Goal: Information Seeking & Learning: Learn about a topic

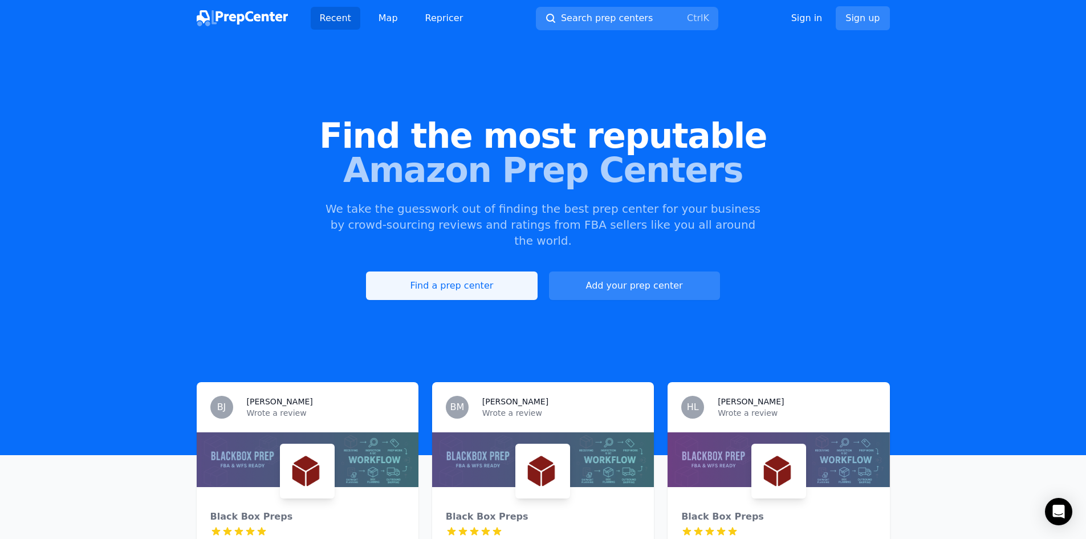
click at [502, 275] on link "Find a prep center" at bounding box center [451, 285] width 171 height 28
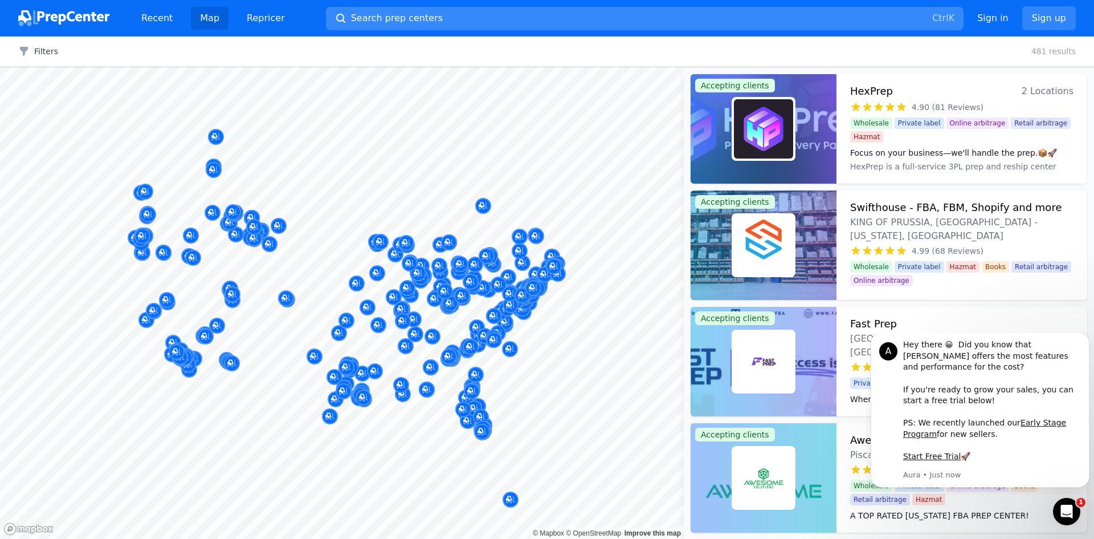
click at [479, 21] on button "Search prep centers Ctrl K" at bounding box center [645, 18] width 638 height 23
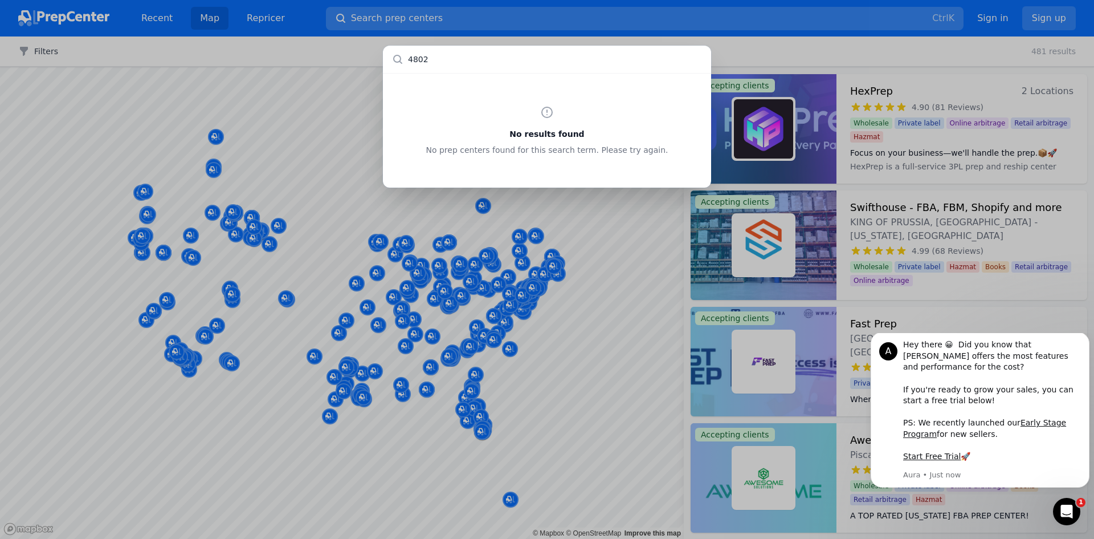
type input "48021"
click at [796, 52] on div "No results found No prep centers found for this search term. Please try again." at bounding box center [547, 269] width 1094 height 539
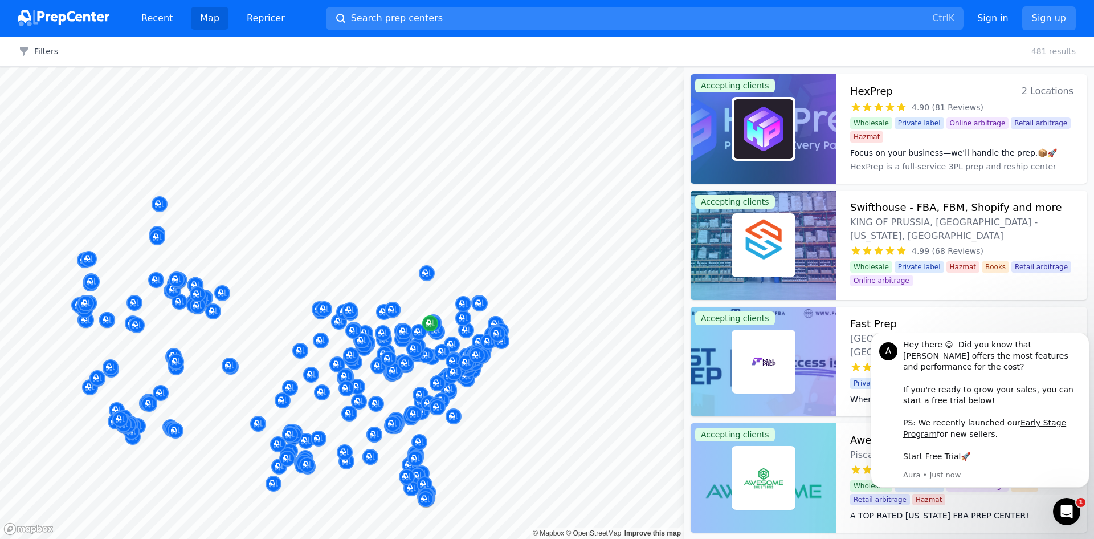
click at [428, 320] on icon "Map marker" at bounding box center [429, 323] width 6 height 6
click at [437, 332] on button "Map marker" at bounding box center [430, 323] width 16 height 17
click at [390, 376] on icon "Map marker" at bounding box center [393, 370] width 9 height 11
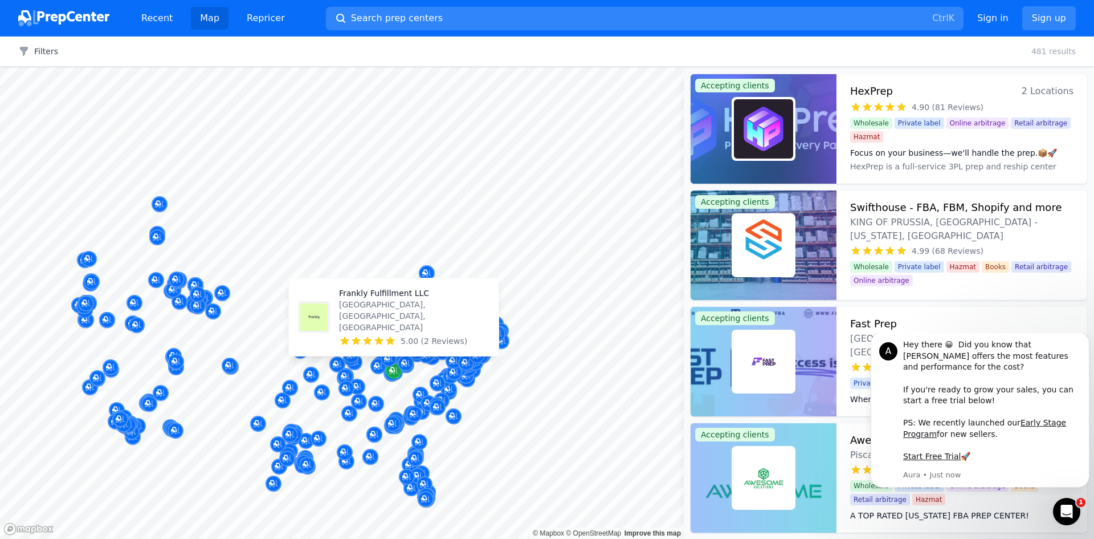
click at [392, 370] on icon "Map marker" at bounding box center [392, 370] width 6 height 6
click at [410, 336] on span "5.00 (2 Reviews)" at bounding box center [434, 340] width 67 height 11
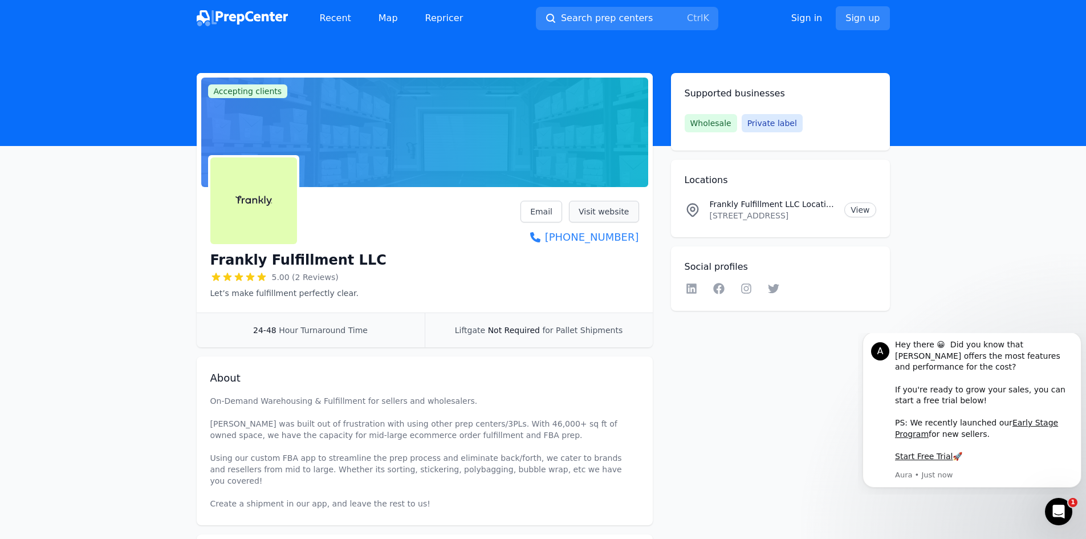
click at [618, 212] on link "Visit website" at bounding box center [604, 212] width 70 height 22
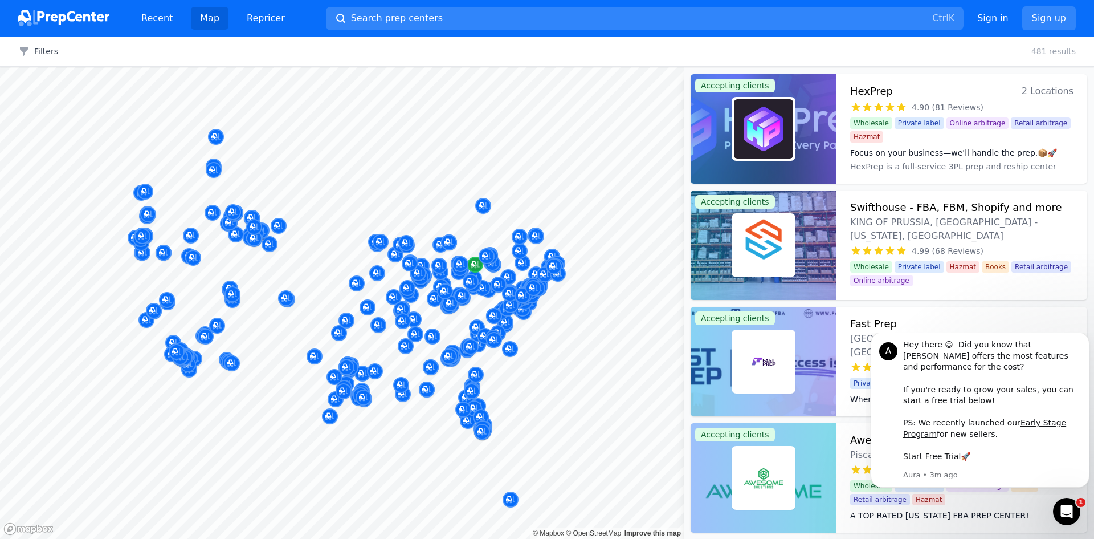
click at [474, 266] on icon "Map marker" at bounding box center [474, 264] width 6 height 6
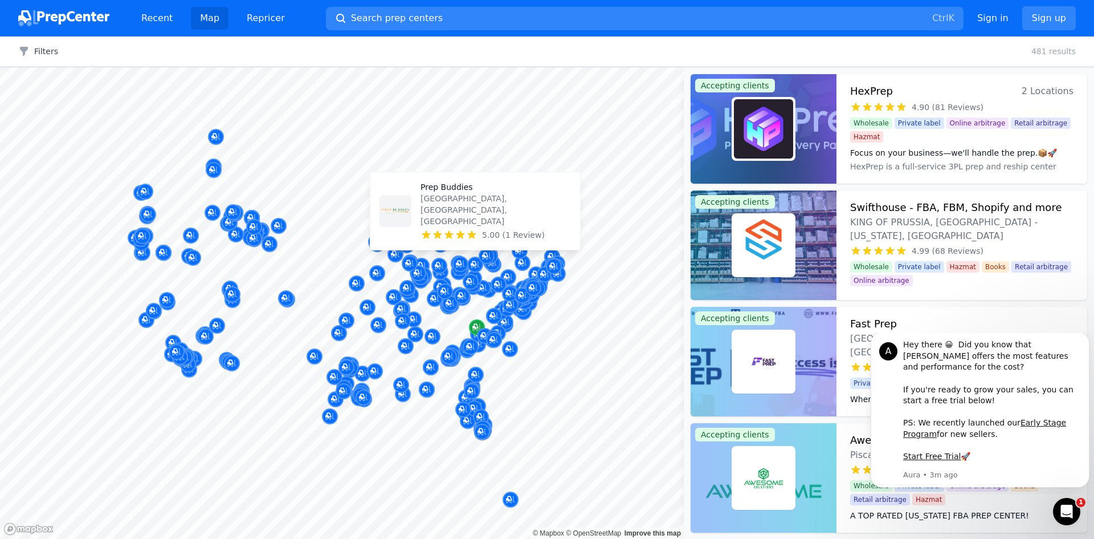
click at [472, 324] on div "Map marker" at bounding box center [477, 327] width 16 height 16
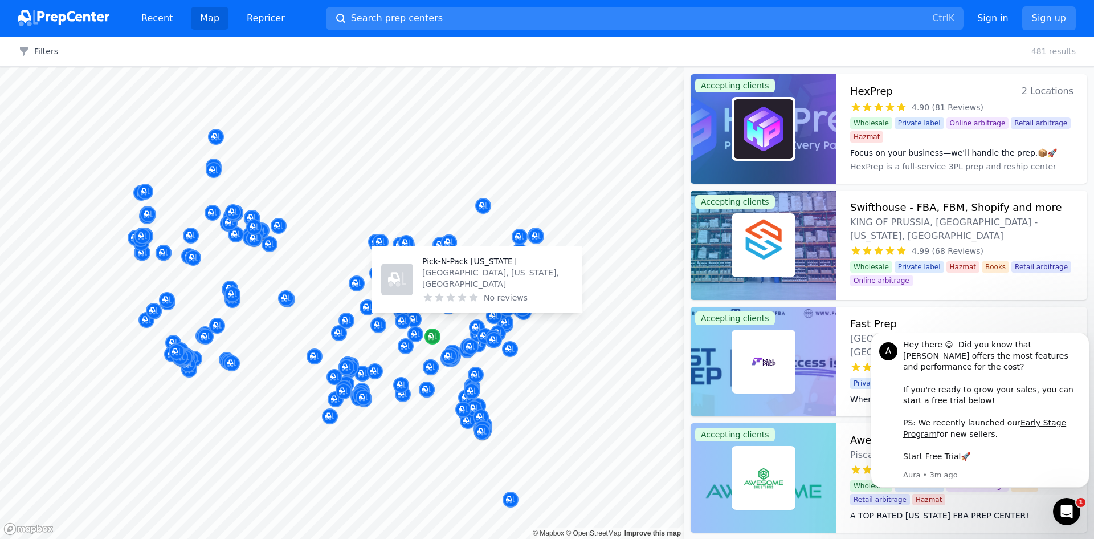
click at [431, 336] on icon "Map marker" at bounding box center [432, 336] width 9 height 11
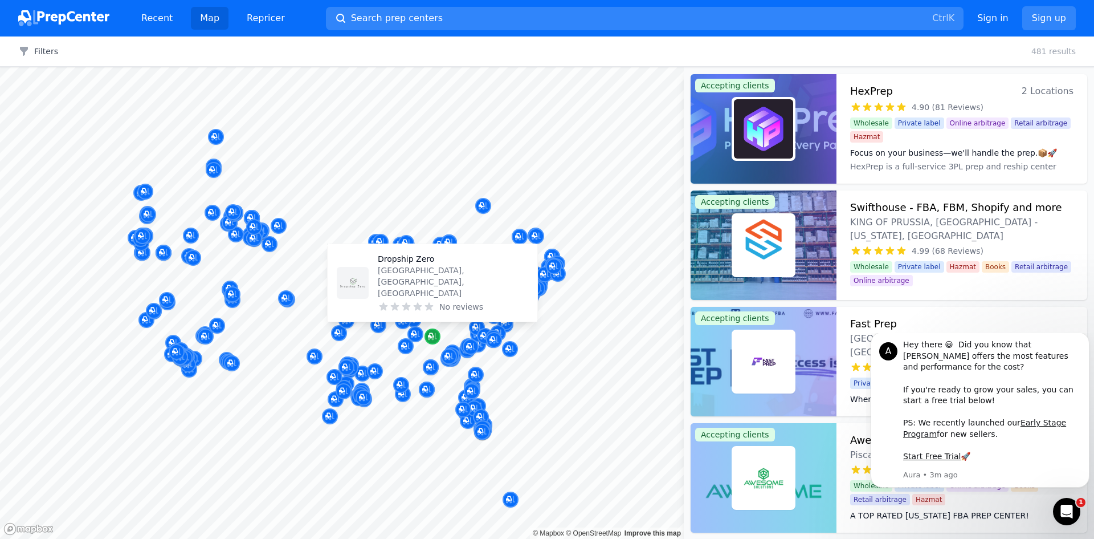
click at [458, 265] on div "Dropship Zero [PERSON_NAME], [GEOGRAPHIC_DATA], [GEOGRAPHIC_DATA] No reviews" at bounding box center [432, 283] width 219 height 89
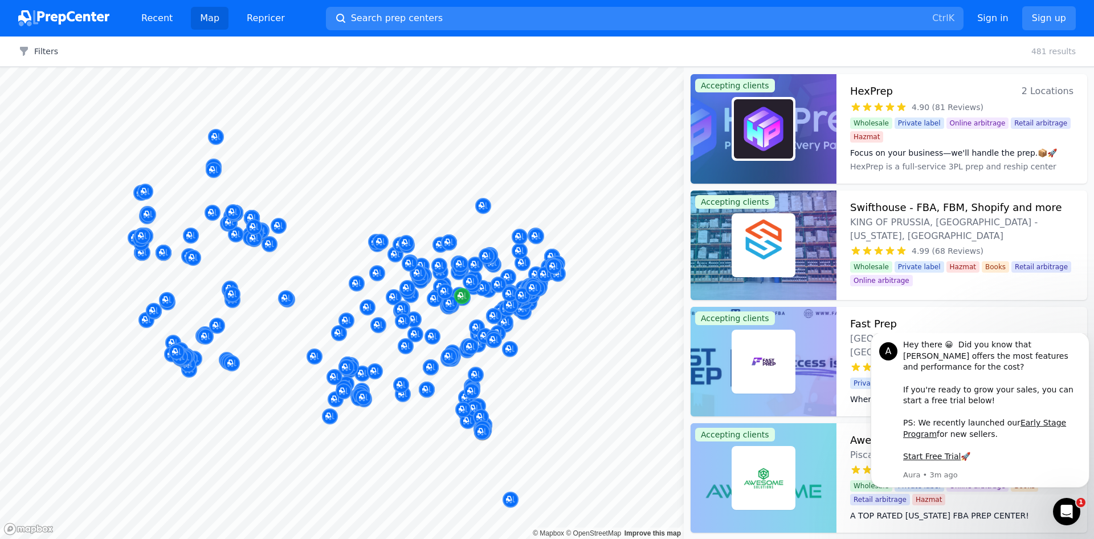
click at [459, 301] on icon "Map marker" at bounding box center [462, 295] width 9 height 11
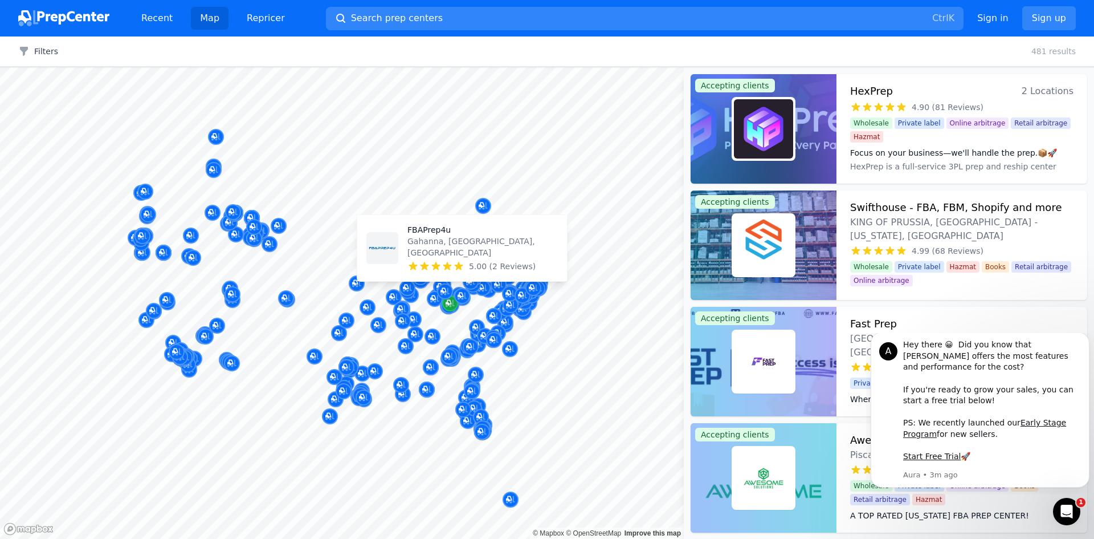
click at [449, 302] on icon "Map marker" at bounding box center [450, 303] width 9 height 11
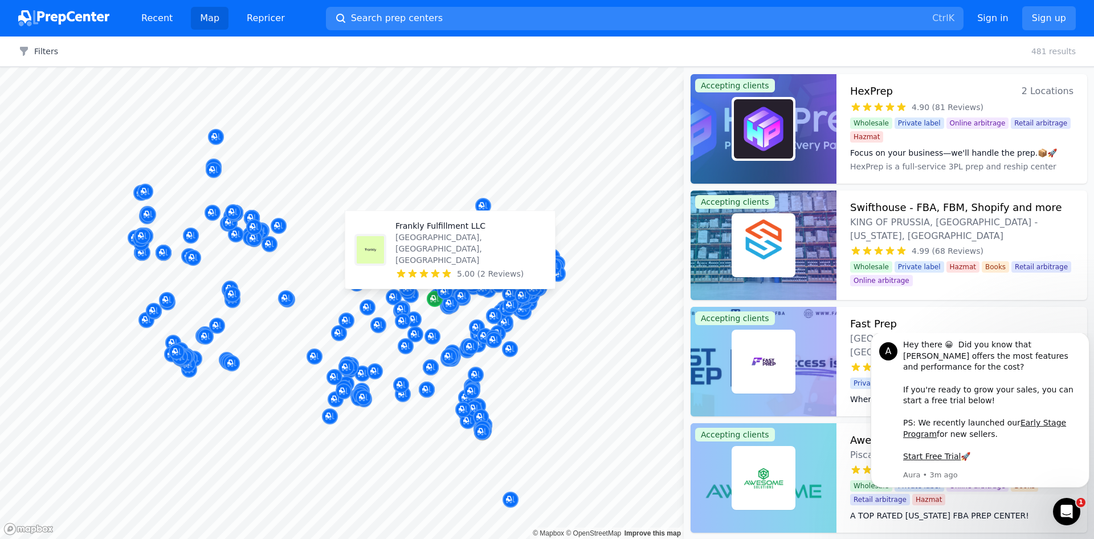
click at [431, 301] on icon "Map marker" at bounding box center [434, 298] width 9 height 7
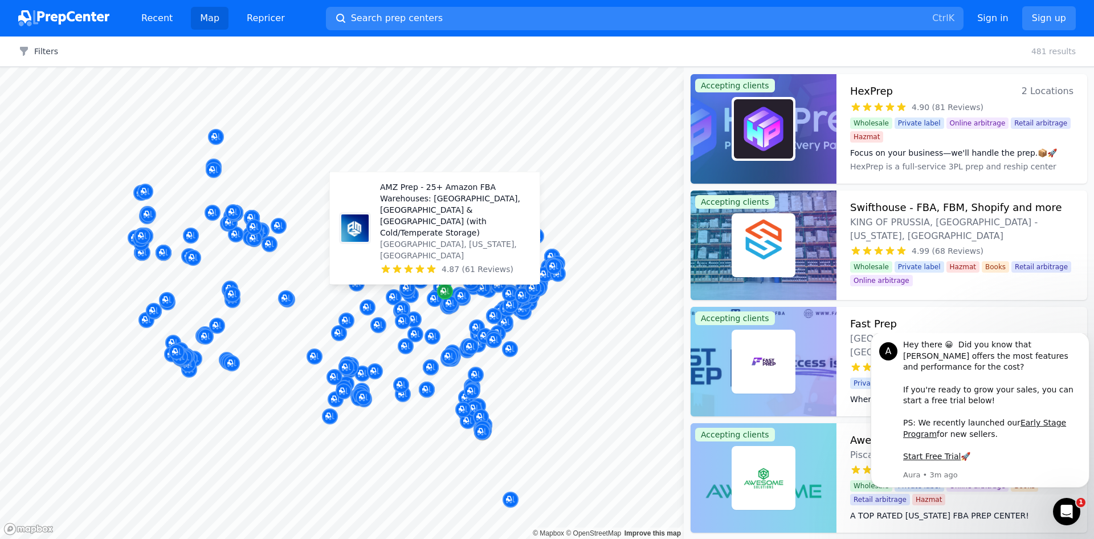
click at [443, 296] on icon "Map marker" at bounding box center [445, 291] width 9 height 11
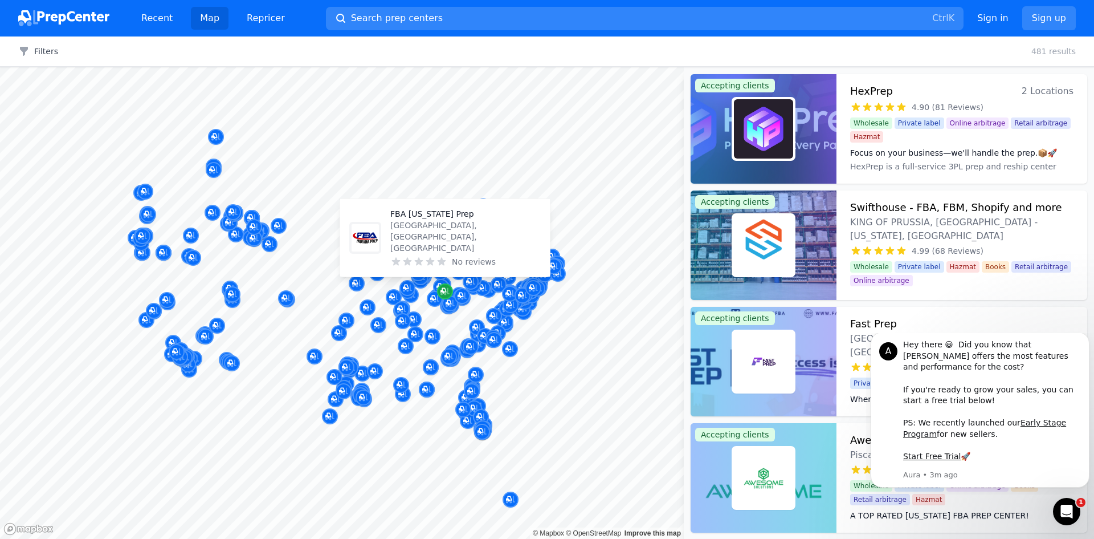
click at [445, 313] on div at bounding box center [477, 314] width 219 height 9
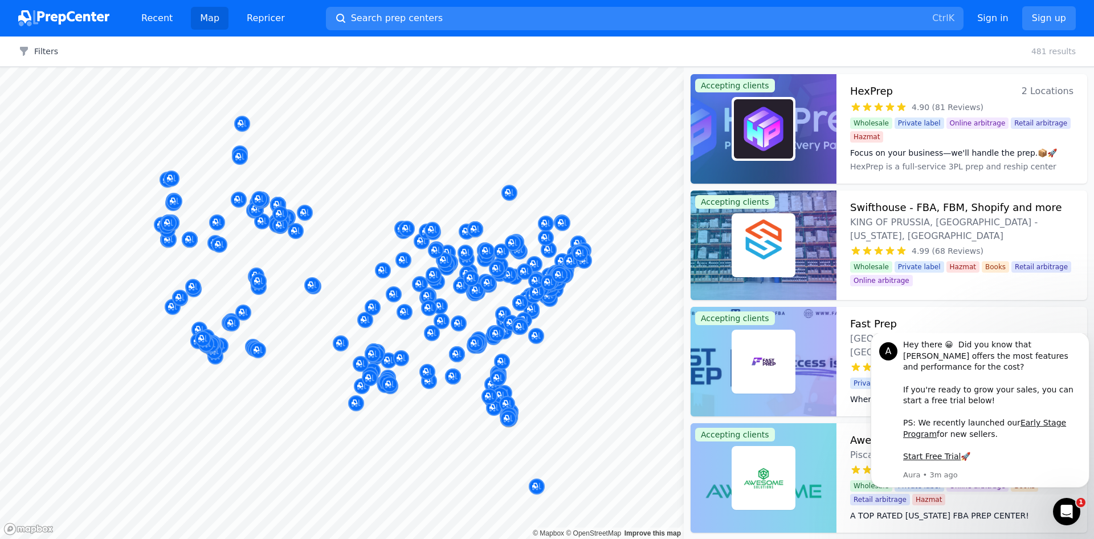
click at [471, 301] on button "Map marker" at bounding box center [475, 293] width 16 height 17
click at [472, 301] on button "Map marker" at bounding box center [475, 292] width 16 height 17
click at [492, 289] on div at bounding box center [450, 290] width 219 height 9
click at [497, 270] on icon "Map marker" at bounding box center [496, 268] width 9 height 11
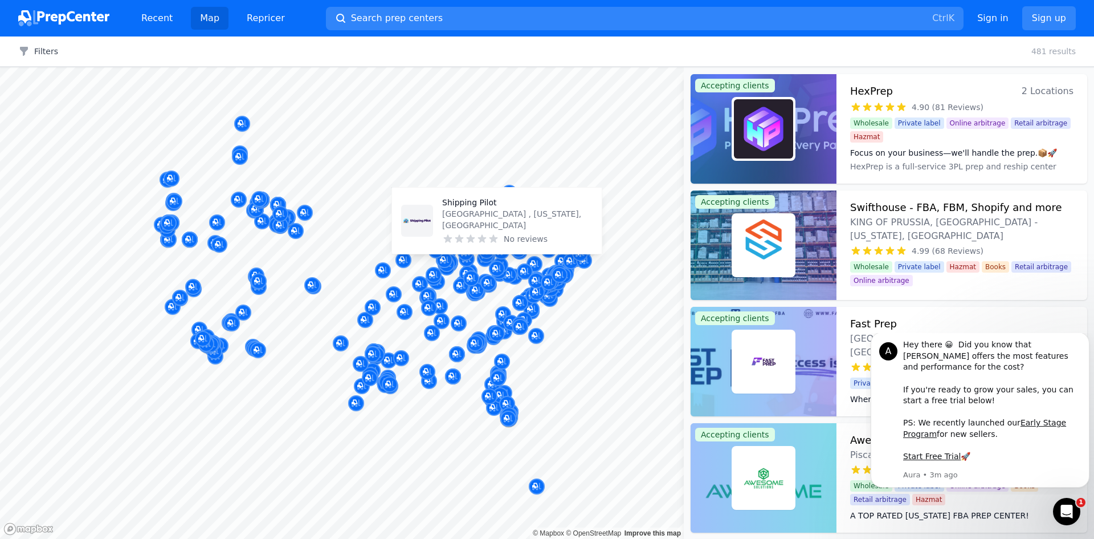
click at [503, 233] on div "No reviews" at bounding box center [517, 238] width 150 height 11
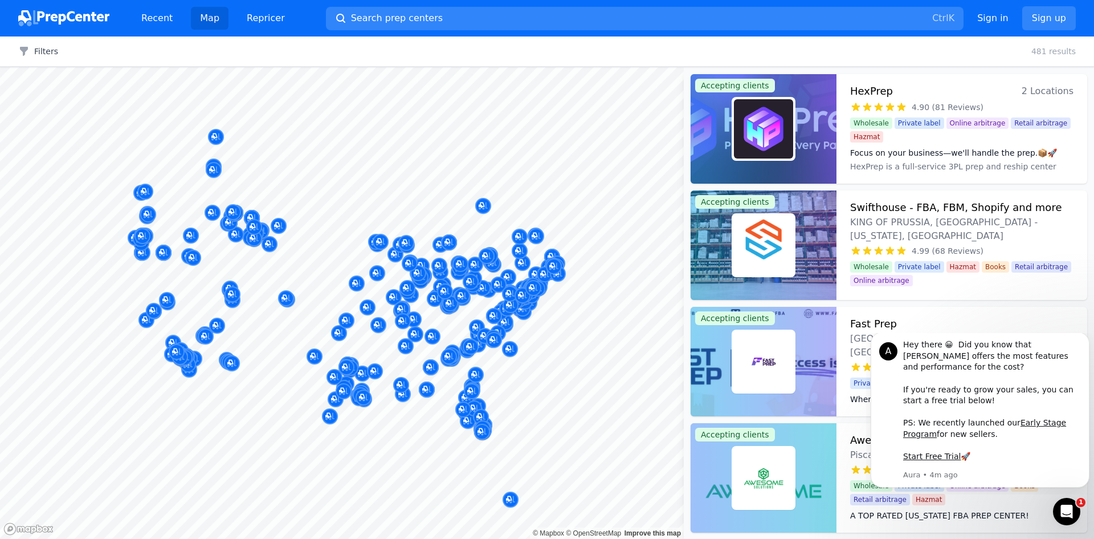
click at [898, 156] on dt "Focus on your business—we'll handle the prep.📦🚀" at bounding box center [961, 152] width 223 height 11
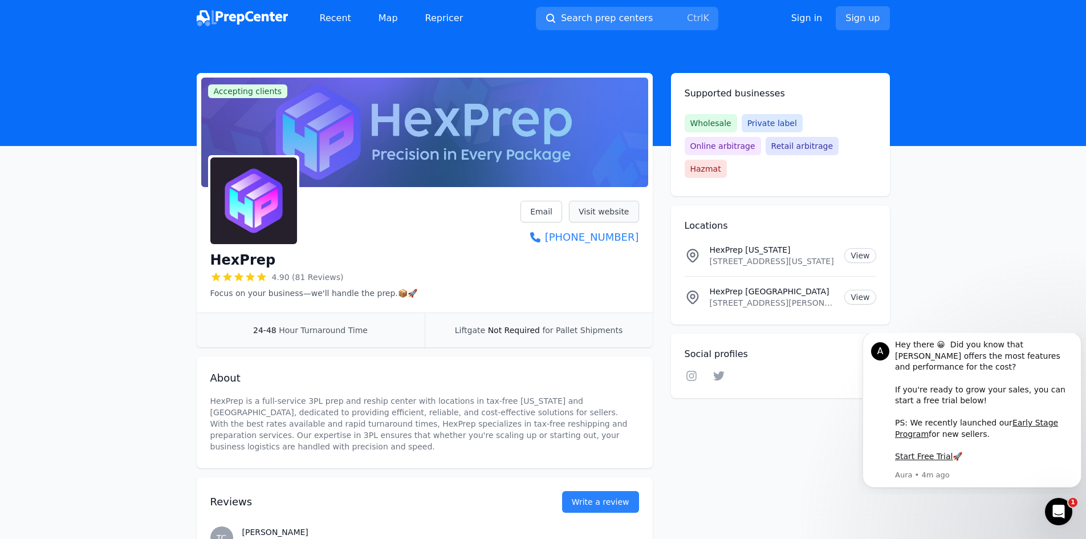
click at [615, 209] on link "Visit website" at bounding box center [604, 212] width 70 height 22
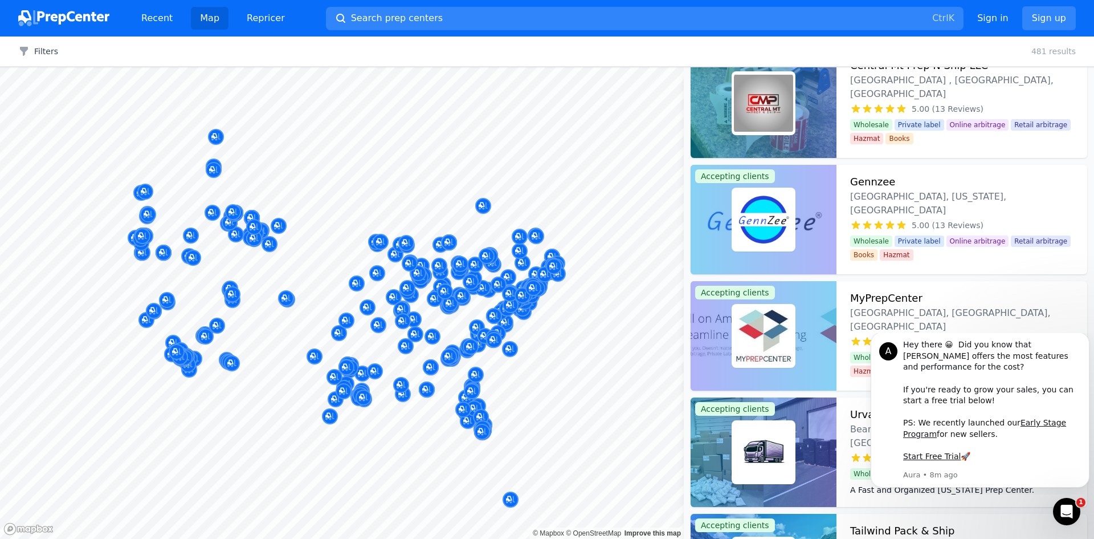
scroll to position [3057, 0]
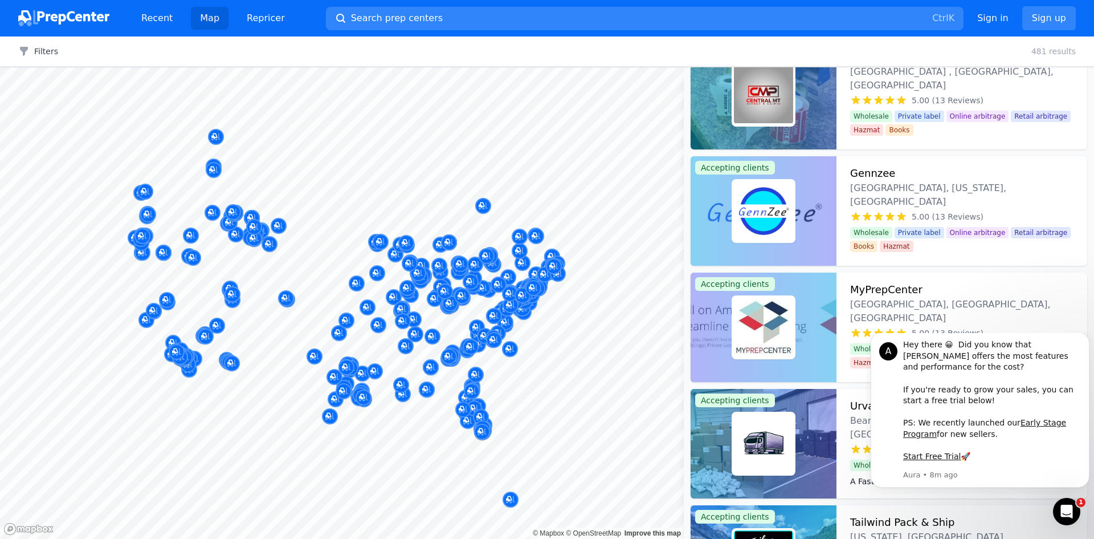
click at [771, 372] on div at bounding box center [764, 326] width 146 height 109
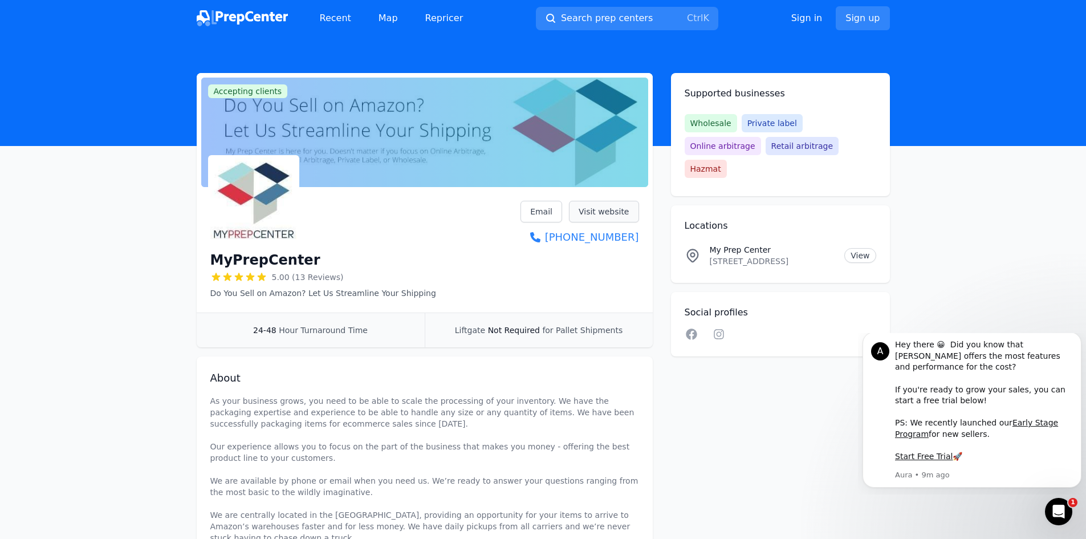
click at [616, 212] on link "Visit website" at bounding box center [604, 212] width 70 height 22
